Goal: Information Seeking & Learning: Find specific page/section

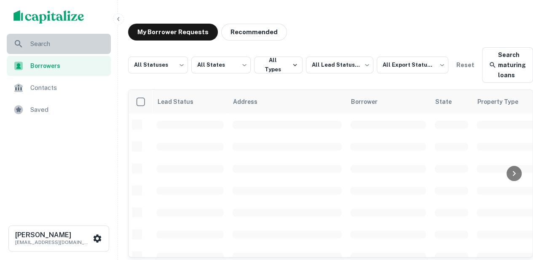
click at [73, 49] on div "Search" at bounding box center [59, 44] width 104 height 20
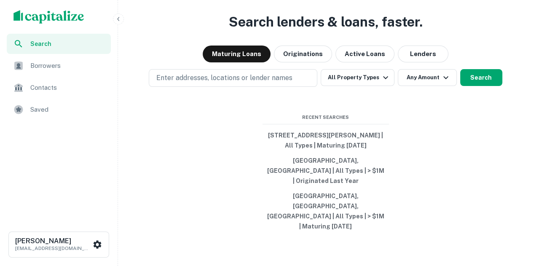
click at [78, 64] on span "Borrowers" at bounding box center [67, 66] width 75 height 10
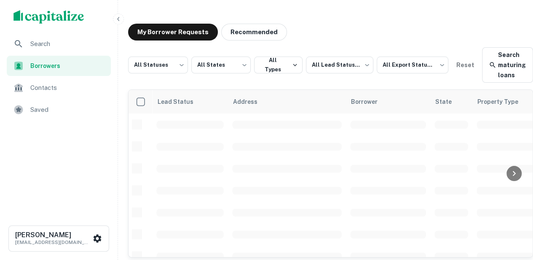
click at [105, 56] on div "Borrowers" at bounding box center [59, 66] width 104 height 20
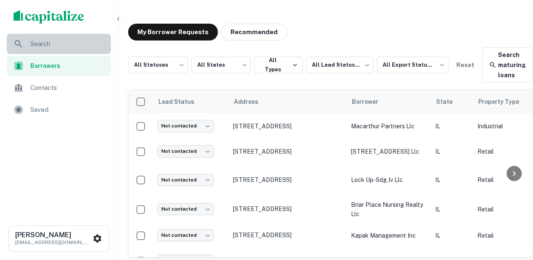
click at [71, 38] on div "Search" at bounding box center [59, 44] width 104 height 20
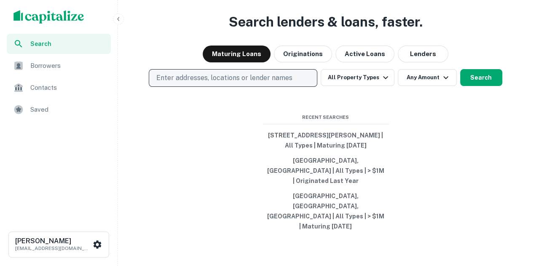
click at [277, 83] on p "Enter addresses, locations or lender names" at bounding box center [224, 78] width 136 height 10
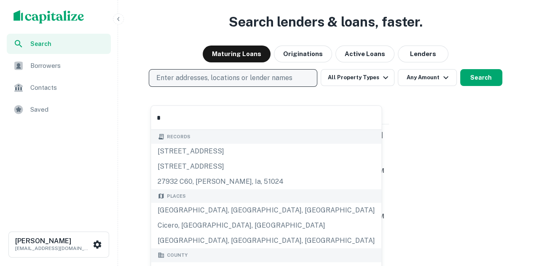
type input "*"
click at [229, 83] on p "Enter addresses, locations or lender names" at bounding box center [224, 78] width 136 height 10
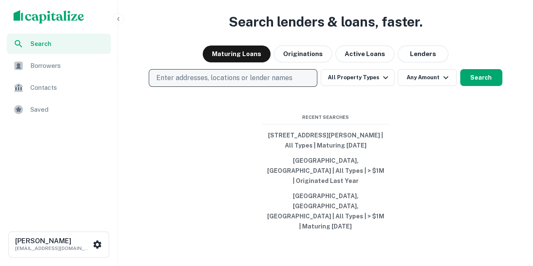
click at [226, 83] on p "Enter addresses, locations or lender names" at bounding box center [224, 78] width 136 height 10
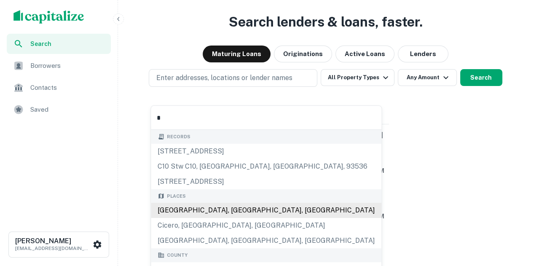
click at [221, 211] on div "Chicago, IL, USA" at bounding box center [266, 210] width 231 height 15
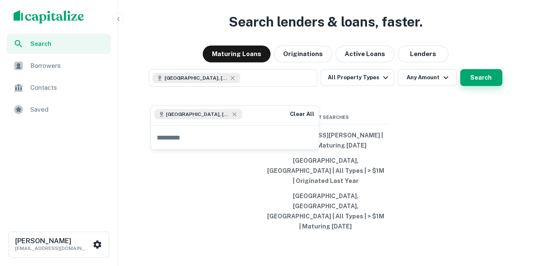
click at [499, 86] on button "Search" at bounding box center [481, 77] width 42 height 17
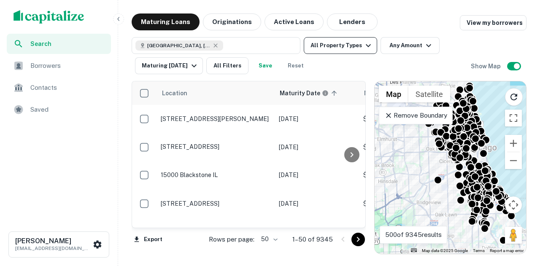
click at [355, 50] on button "All Property Types" at bounding box center [340, 45] width 73 height 17
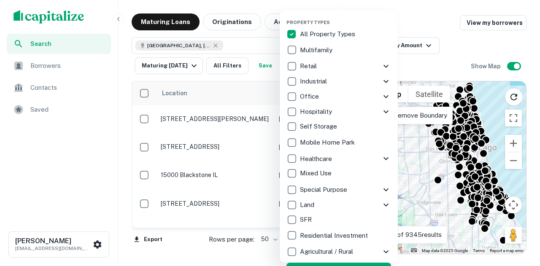
click at [500, 4] on div at bounding box center [270, 133] width 540 height 266
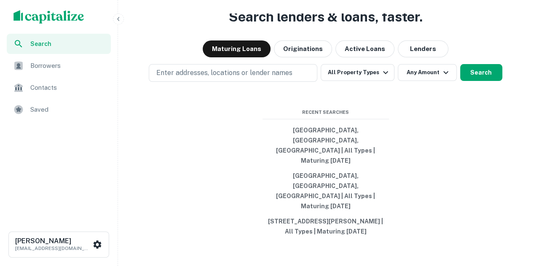
click at [53, 110] on span "Saved" at bounding box center [67, 110] width 75 height 10
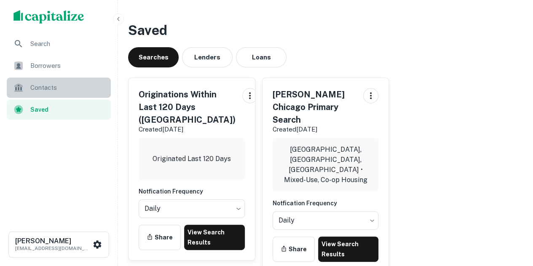
click at [81, 95] on div "Contacts" at bounding box center [59, 88] width 104 height 20
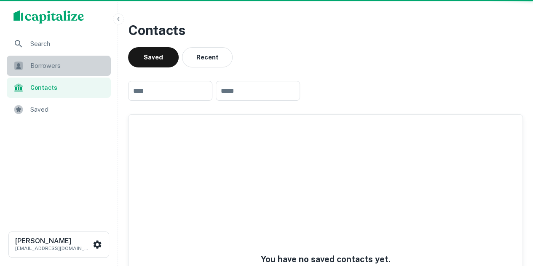
click at [77, 72] on div "Borrowers" at bounding box center [59, 66] width 104 height 20
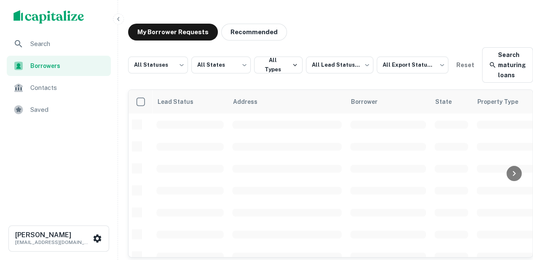
click at [90, 52] on div "Search" at bounding box center [59, 44] width 104 height 20
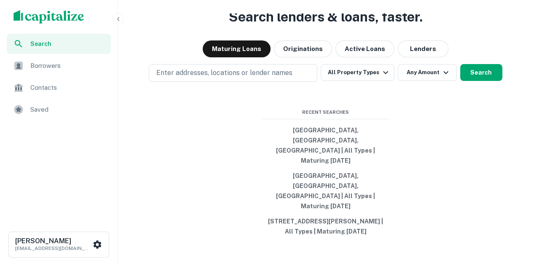
click at [58, 92] on span "Contacts" at bounding box center [67, 88] width 75 height 10
